Goal: Use online tool/utility: Utilize a website feature to perform a specific function

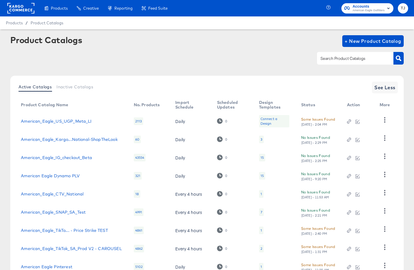
drag, startPoint x: 9, startPoint y: 9, endPoint x: 16, endPoint y: 8, distance: 7.6
click at [9, 9] on rect at bounding box center [20, 8] width 27 height 11
click at [27, 9] on rect at bounding box center [20, 8] width 27 height 11
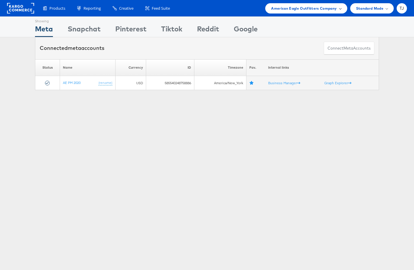
click at [335, 10] on span "American Eagle Outfitters Company" at bounding box center [304, 8] width 66 height 6
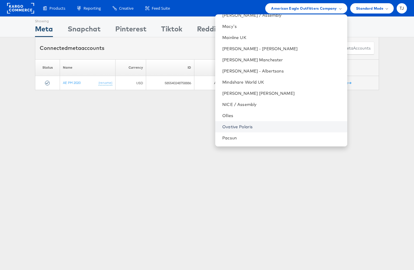
scroll to position [682, 0]
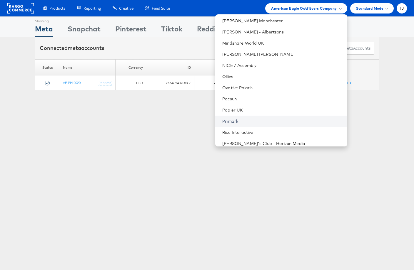
click at [298, 120] on link "Primark" at bounding box center [282, 121] width 120 height 6
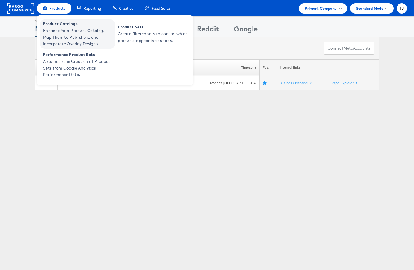
click at [61, 32] on span "Enhance Your Product Catalog, Map Them to Publishers, and Incorporate Overlay D…" at bounding box center [78, 37] width 71 height 20
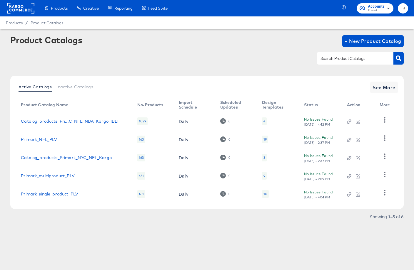
click at [62, 195] on link "Primark_single_product_PLV" at bounding box center [49, 194] width 57 height 5
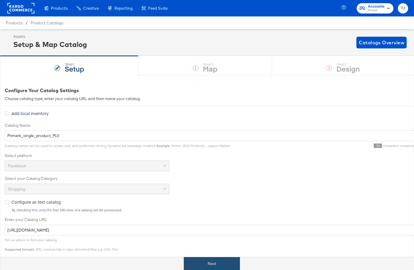
click at [233, 262] on button "Next" at bounding box center [212, 263] width 56 height 13
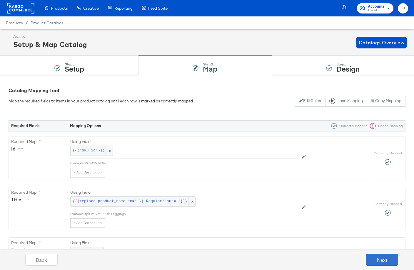
click at [372, 261] on button "Next" at bounding box center [382, 260] width 32 height 12
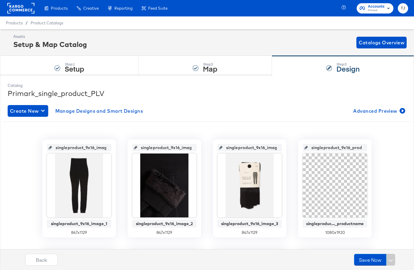
drag, startPoint x: 54, startPoint y: 30, endPoint x: 123, endPoint y: 0, distance: 74.6
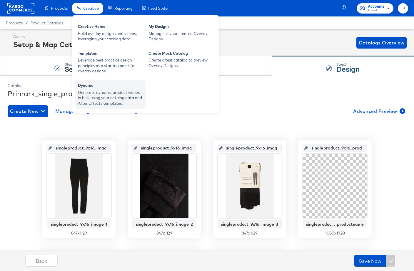
click at [91, 91] on div "Generate dynamic product videos in bulk using your catalog data and After Effec…" at bounding box center [110, 98] width 65 height 16
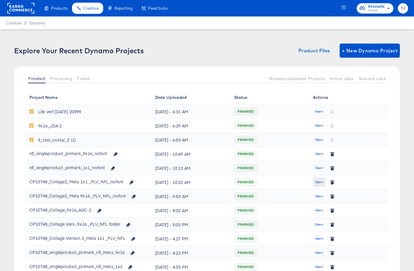
click at [317, 182] on span "Open" at bounding box center [319, 181] width 8 height 5
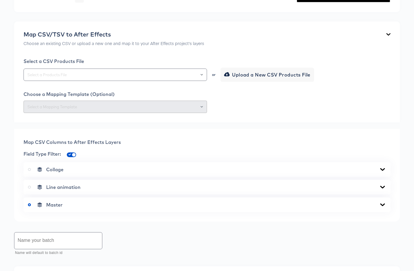
scroll to position [117, 0]
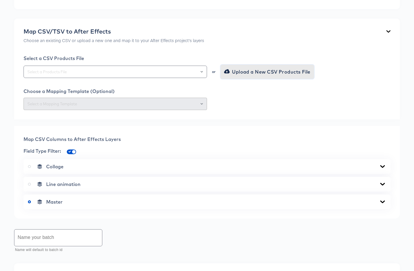
click at [272, 76] on span "Upload a New CSV Products File" at bounding box center [267, 72] width 85 height 8
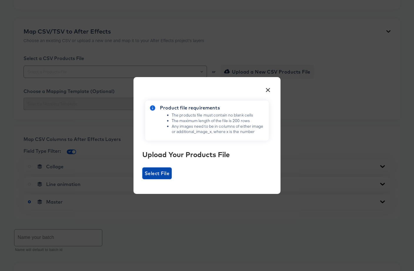
click at [152, 175] on span "Select File" at bounding box center [157, 173] width 25 height 8
click at [142, 179] on input "Select File" at bounding box center [142, 179] width 0 height 0
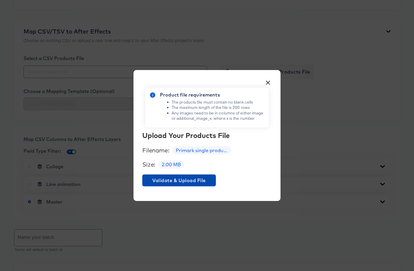
click at [173, 178] on span "Validate & Upload File" at bounding box center [179, 180] width 69 height 8
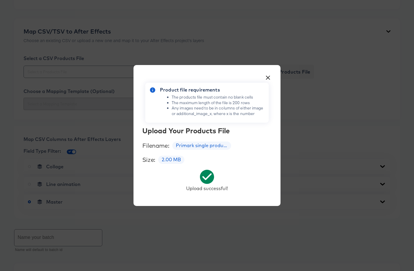
drag, startPoint x: 268, startPoint y: 78, endPoint x: 262, endPoint y: 81, distance: 6.7
click at [268, 78] on button "×" at bounding box center [267, 76] width 11 height 11
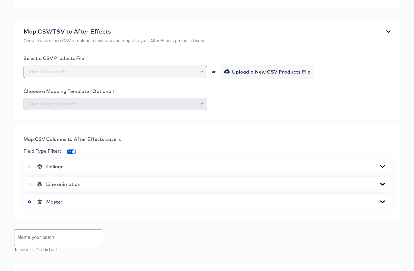
click at [205, 78] on div at bounding box center [115, 72] width 183 height 12
click at [203, 73] on icon "Open" at bounding box center [201, 72] width 2 height 2
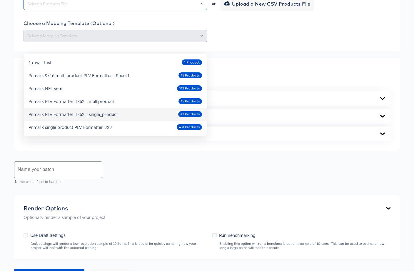
scroll to position [185, 0]
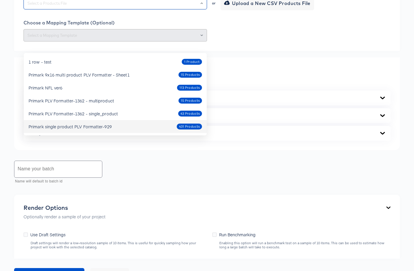
click at [113, 125] on div "Primark single product PLV Formatter-929 431 Products" at bounding box center [115, 126] width 173 height 9
type input "Primark single product PLV Formatter-929"
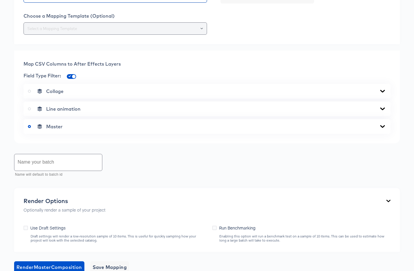
click at [199, 33] on div at bounding box center [199, 28] width 10 height 8
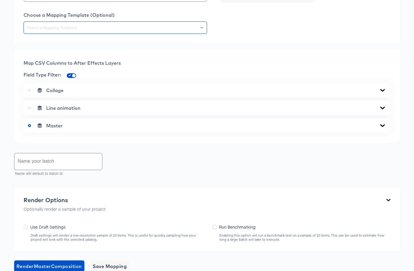
click at [237, 34] on div at bounding box center [207, 27] width 367 height 12
click at [203, 32] on div at bounding box center [199, 28] width 10 height 8
click at [202, 28] on icon "Open" at bounding box center [201, 27] width 2 height 1
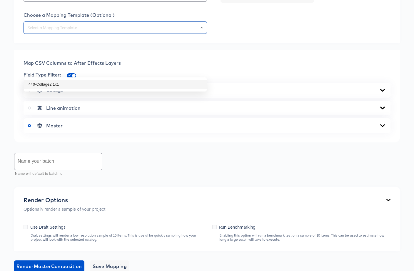
click at [186, 81] on li "440-Collage2 1x1" at bounding box center [115, 84] width 183 height 9
type input "440-Collage2 1x1"
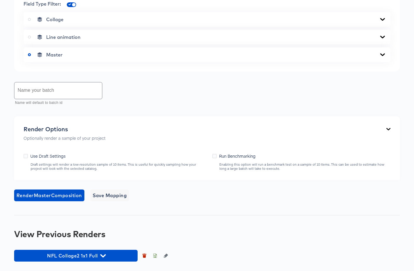
scroll to position [306, 0]
click at [44, 93] on input "text" at bounding box center [58, 90] width 88 height 16
type input "Primark_single_product_1x1_sample"
drag, startPoint x: 26, startPoint y: 156, endPoint x: 30, endPoint y: 160, distance: 5.2
click at [26, 156] on icon at bounding box center [26, 156] width 4 height 4
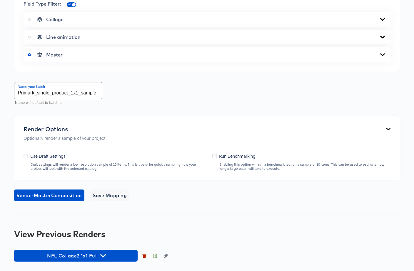
click at [0, 0] on input "Use Draft Settings" at bounding box center [0, 0] width 0 height 0
click at [60, 195] on span "Render Master Composition" at bounding box center [49, 195] width 66 height 8
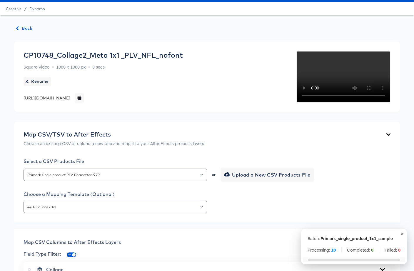
scroll to position [0, 0]
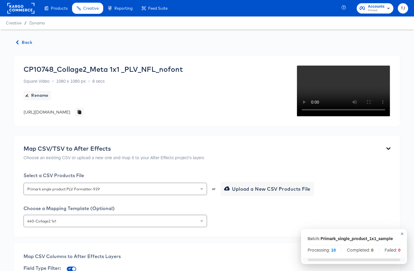
click at [22, 40] on span "Back" at bounding box center [24, 42] width 16 height 7
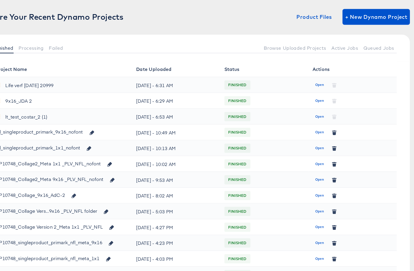
scroll to position [16, 0]
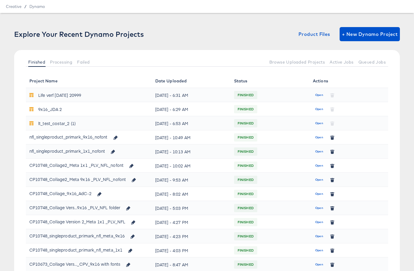
click at [315, 178] on span "Open" at bounding box center [319, 179] width 8 height 5
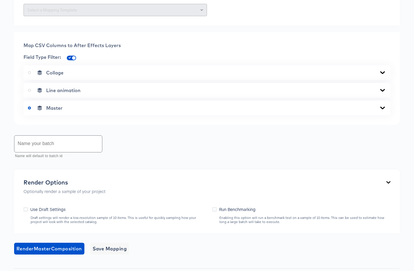
scroll to position [211, 0]
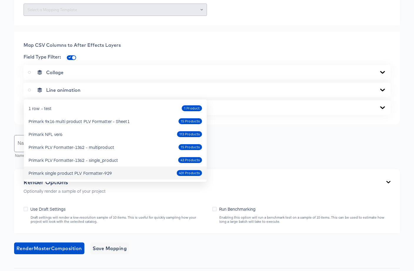
click at [96, 173] on div "Primark single product PLV Formatter-929" at bounding box center [70, 173] width 83 height 6
type input "Primark single product PLV Formatter-929"
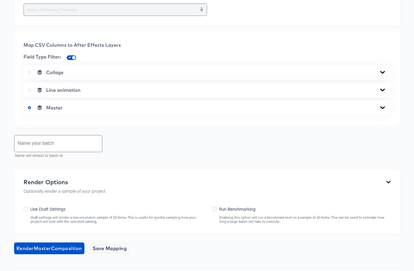
click at [201, 10] on icon "Open" at bounding box center [201, 9] width 2 height 1
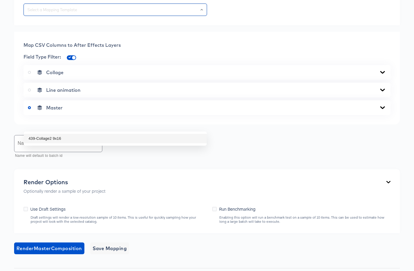
click at [185, 137] on li "439-Collage2 9x16" at bounding box center [115, 138] width 183 height 9
type input "439-Collage2 9x16"
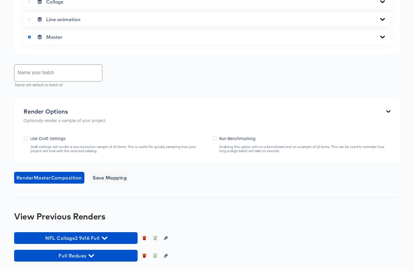
click at [68, 81] on input "text" at bounding box center [58, 73] width 88 height 16
type input "Primark_single_product_9x16_sample"
drag, startPoint x: 25, startPoint y: 183, endPoint x: 28, endPoint y: 187, distance: 4.6
click at [25, 141] on icon at bounding box center [26, 138] width 4 height 4
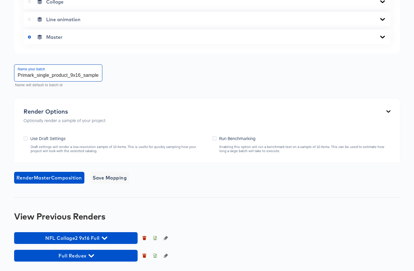
click at [0, 0] on input "Use Draft Settings" at bounding box center [0, 0] width 0 height 0
click at [42, 182] on span "Render Master Composition" at bounding box center [49, 177] width 66 height 8
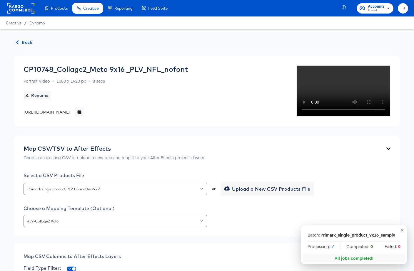
click at [24, 42] on span "Back" at bounding box center [24, 42] width 16 height 7
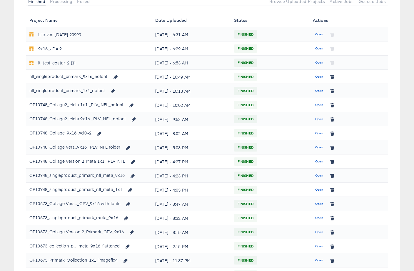
scroll to position [76, 0]
click at [316, 105] on span "Open" at bounding box center [319, 105] width 8 height 5
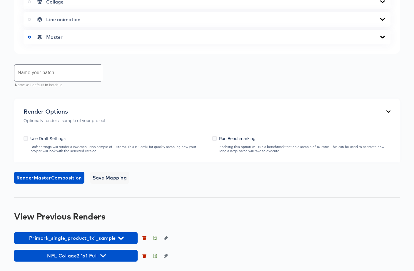
scroll to position [324, 0]
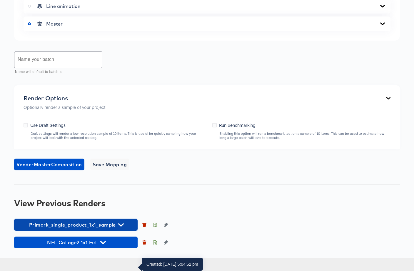
click at [120, 228] on icon "button" at bounding box center [121, 225] width 6 height 6
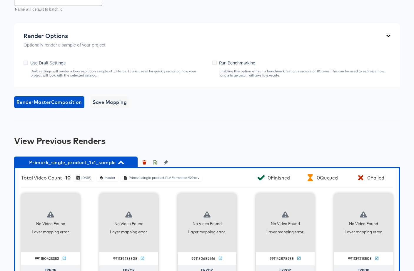
scroll to position [357, 0]
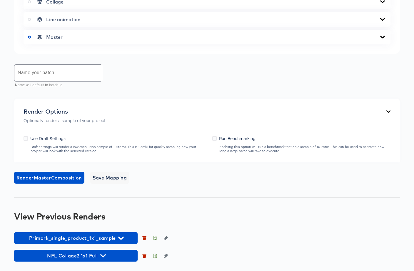
scroll to position [322, 0]
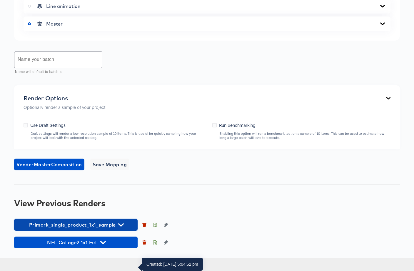
click at [124, 229] on span "Primark_single_product_1x1_sample" at bounding box center [76, 224] width 118 height 8
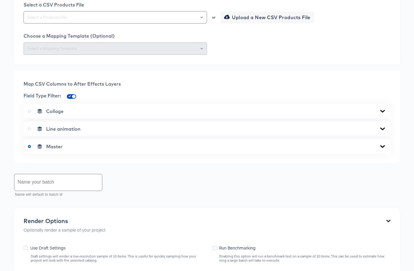
scroll to position [153, 0]
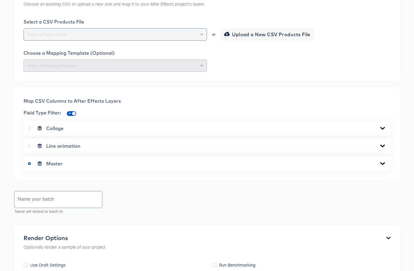
click at [202, 36] on icon "Open" at bounding box center [201, 34] width 2 height 2
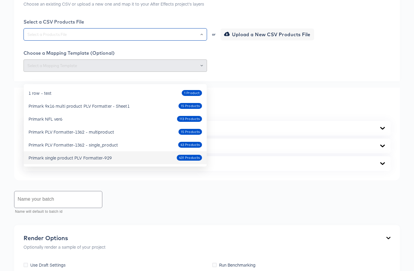
click at [148, 158] on div "Primark single product PLV Formatter-929 431 Products" at bounding box center [115, 157] width 173 height 9
type input "Primark single product PLV Formatter-929"
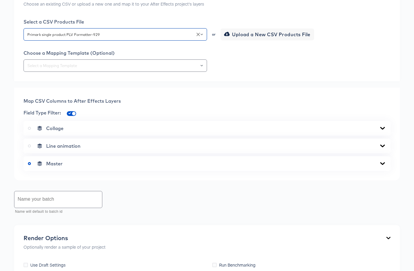
click at [382, 131] on icon at bounding box center [382, 128] width 7 height 5
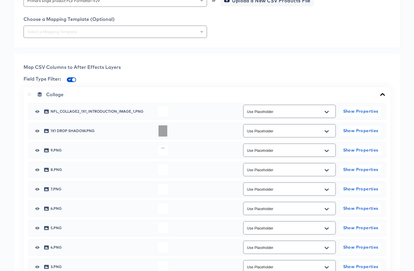
scroll to position [190, 0]
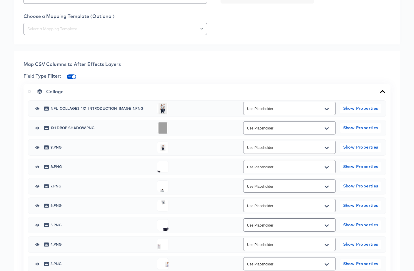
click at [329, 114] on button "Open" at bounding box center [326, 108] width 9 height 9
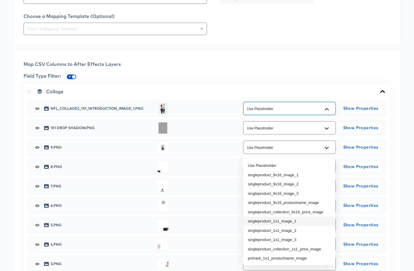
click at [299, 221] on li "singleproduct_1x1_image_1" at bounding box center [289, 220] width 92 height 9
type input "singleproduct_1x1_image_1"
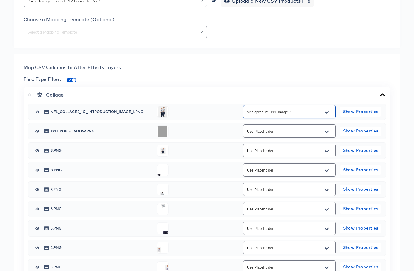
scroll to position [187, 0]
click at [327, 113] on icon "Open" at bounding box center [327, 112] width 4 height 2
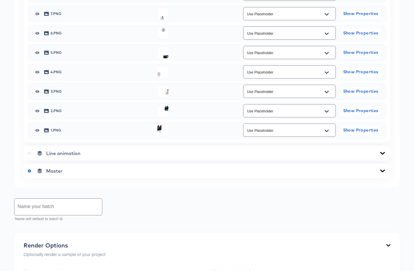
scroll to position [0, 0]
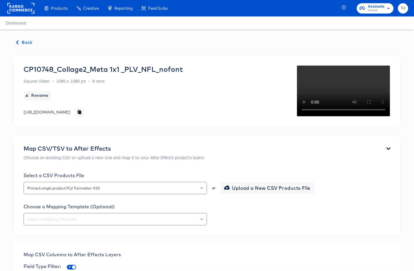
click at [25, 41] on span "Back" at bounding box center [24, 42] width 16 height 7
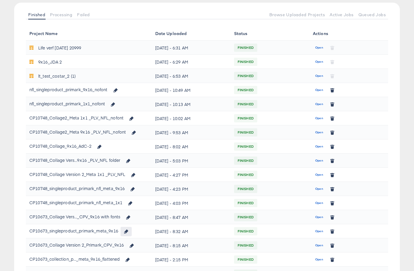
scroll to position [64, 0]
click at [316, 202] on span "Open" at bounding box center [319, 202] width 8 height 5
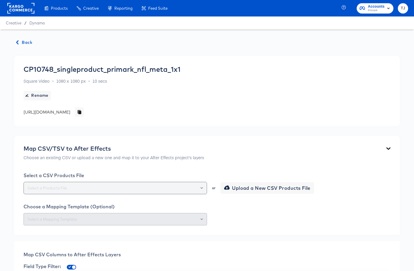
click at [201, 187] on icon "Open" at bounding box center [201, 188] width 2 height 2
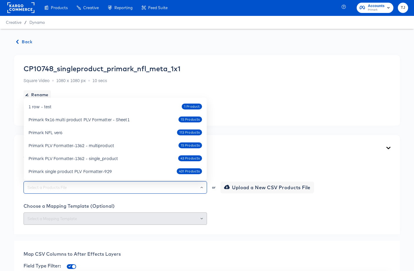
scroll to position [0, 0]
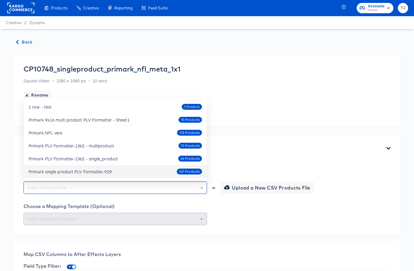
click at [118, 173] on div "Primark single product PLV Formatter-929 431 Products" at bounding box center [115, 171] width 173 height 9
type input "Primark single product PLV Formatter-929"
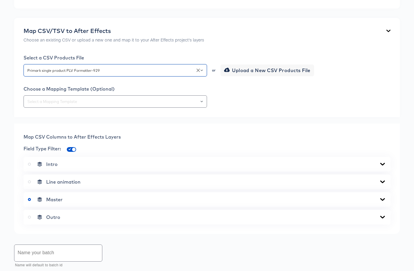
scroll to position [120, 0]
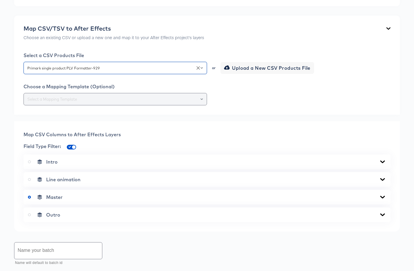
click at [201, 100] on button "Open" at bounding box center [201, 99] width 2 height 8
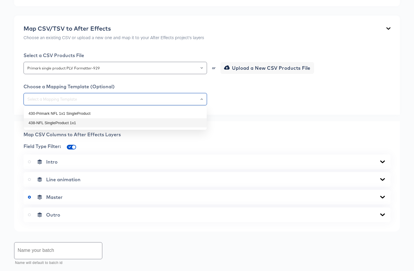
click at [182, 122] on li "438-NFL SingleProduct 1x1" at bounding box center [115, 122] width 183 height 9
type input "438-NFL SingleProduct 1x1"
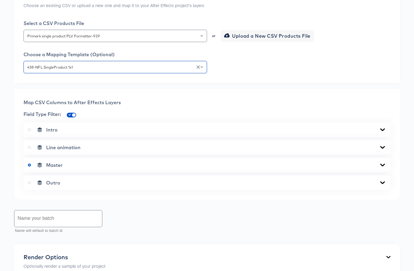
scroll to position [157, 0]
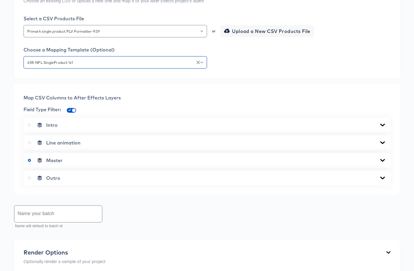
click at [66, 216] on input "text" at bounding box center [58, 213] width 88 height 16
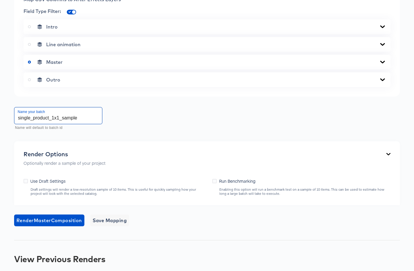
scroll to position [280, 0]
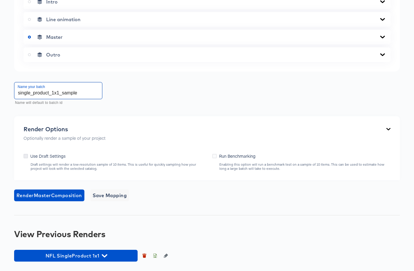
type input "single_product_1x1_sample"
click at [26, 156] on icon at bounding box center [26, 156] width 4 height 4
click at [0, 0] on input "Use Draft Settings" at bounding box center [0, 0] width 0 height 0
click at [63, 195] on span "Render Master Composition" at bounding box center [49, 195] width 66 height 8
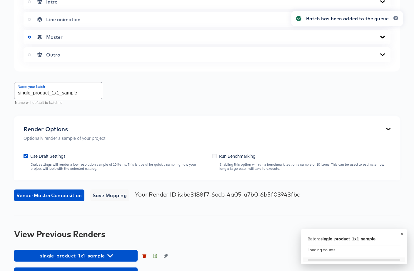
scroll to position [297, 0]
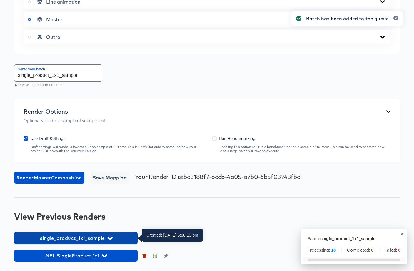
click at [111, 238] on icon "button" at bounding box center [110, 237] width 6 height 3
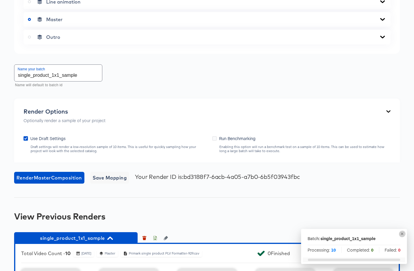
click at [401, 233] on icon "button" at bounding box center [402, 233] width 4 height 4
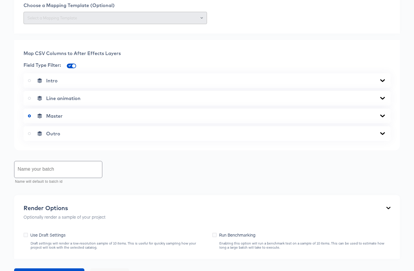
scroll to position [297, 0]
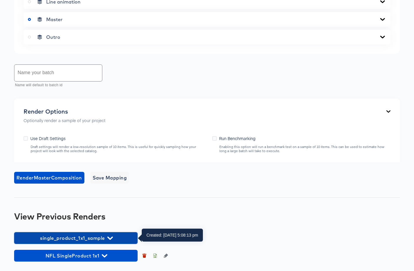
click at [120, 237] on span "single_product_1x1_sample" at bounding box center [76, 238] width 118 height 8
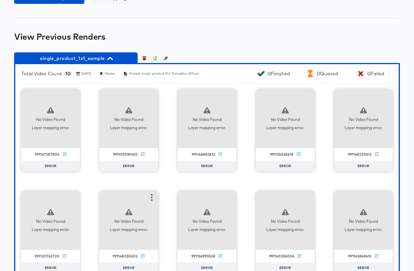
scroll to position [514, 0]
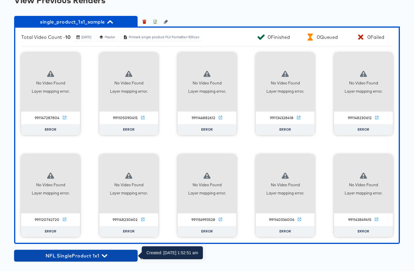
click at [106, 256] on icon "button" at bounding box center [105, 255] width 6 height 3
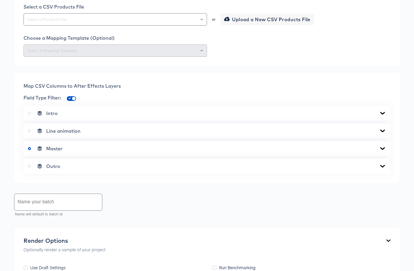
scroll to position [2, 0]
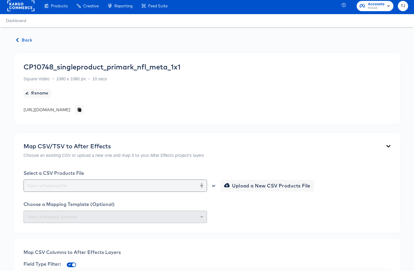
click at [201, 185] on icon "Open" at bounding box center [201, 185] width 2 height 1
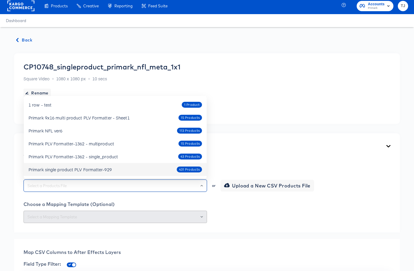
click at [146, 168] on div "Primark single product PLV Formatter-929 431 Products" at bounding box center [115, 169] width 173 height 9
type input "Primark single product PLV Formatter-929"
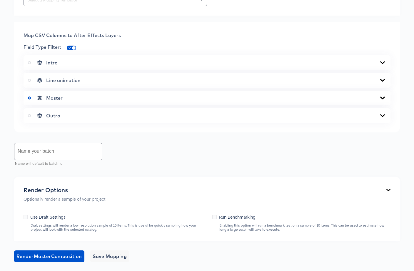
scroll to position [223, 0]
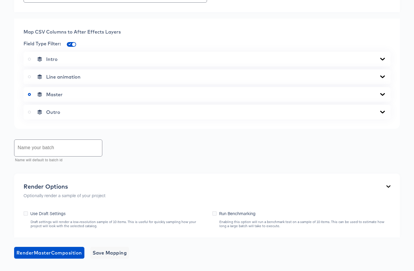
click at [383, 60] on icon at bounding box center [382, 59] width 5 height 3
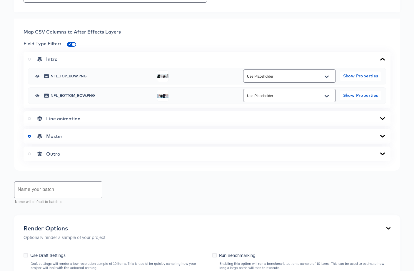
click at [383, 60] on icon at bounding box center [382, 59] width 7 height 5
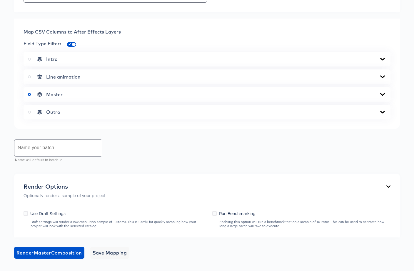
click at [382, 79] on icon at bounding box center [382, 76] width 7 height 5
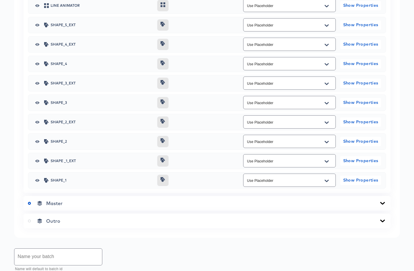
scroll to position [313, 0]
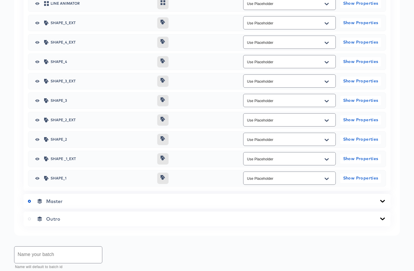
click at [382, 203] on icon at bounding box center [382, 201] width 7 height 5
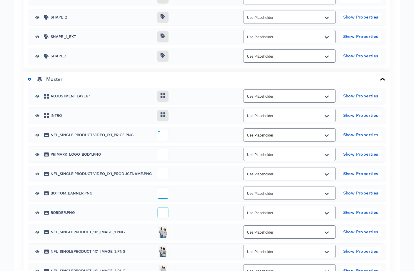
scroll to position [436, 0]
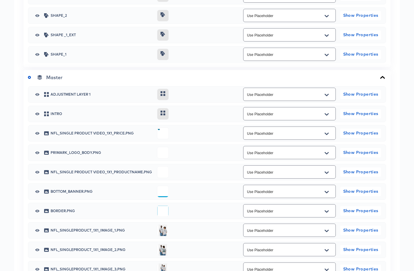
click at [327, 133] on icon "Open" at bounding box center [327, 133] width 4 height 5
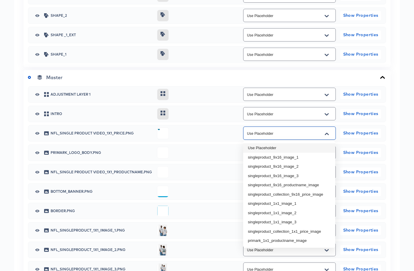
scroll to position [437, 0]
